Goal: Contribute content

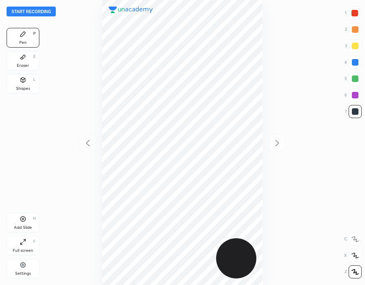
scroll to position [285, 234]
click at [45, 13] on button "Start recording" at bounding box center [31, 12] width 49 height 10
click at [30, 222] on div "Add Slide H" at bounding box center [23, 223] width 33 height 20
click at [352, 16] on div at bounding box center [355, 13] width 7 height 7
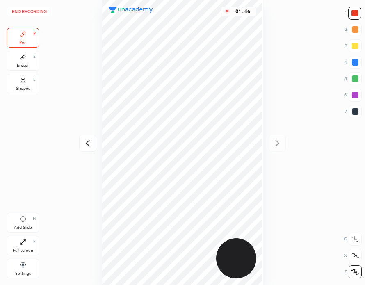
click at [352, 111] on div at bounding box center [355, 111] width 7 height 7
click at [353, 16] on div at bounding box center [354, 13] width 13 height 13
click at [25, 60] on div "Eraser E" at bounding box center [23, 61] width 33 height 20
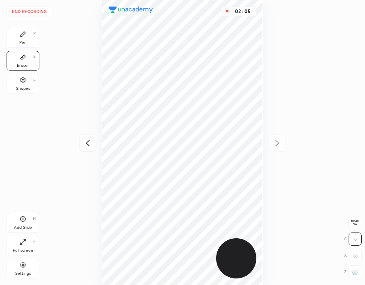
click at [32, 37] on div "Pen P" at bounding box center [23, 38] width 33 height 20
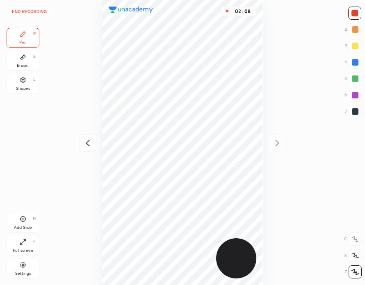
click at [355, 66] on div at bounding box center [355, 62] width 13 height 13
click at [353, 116] on div at bounding box center [355, 111] width 13 height 13
click at [38, 13] on button "End recording" at bounding box center [30, 12] width 46 height 10
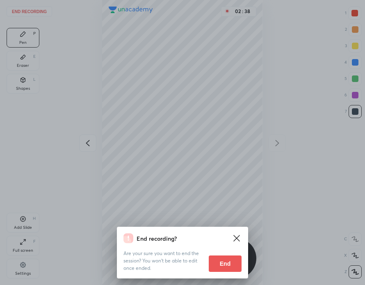
click at [226, 264] on button "End" at bounding box center [225, 264] width 33 height 16
